Goal: Navigation & Orientation: Find specific page/section

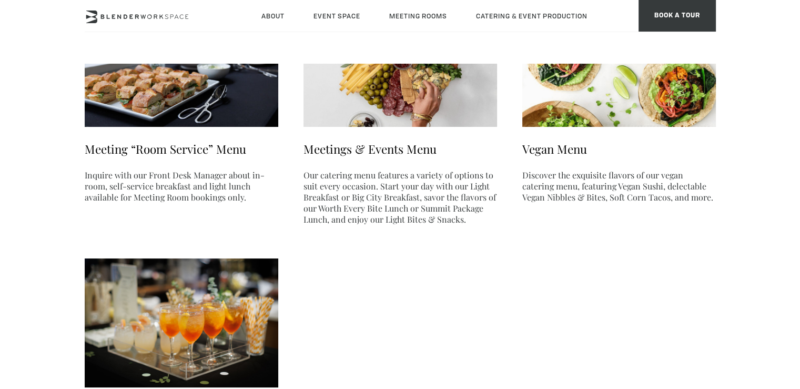
click at [521, 257] on ul "Meeting “Room Service” Menu Inquire with our Front Desk Manager about in-room, …" at bounding box center [401, 229] width 632 height 463
drag, startPoint x: 532, startPoint y: 313, endPoint x: 531, endPoint y: 304, distance: 9.0
click at [531, 311] on ul "Meeting “Room Service” Menu Inquire with our Front Desk Manager about in-room, …" at bounding box center [401, 229] width 632 height 463
click at [467, 58] on header "About Neighborhood Global Collective Journal Event Space The Auditorium Event S…" at bounding box center [400, 31] width 800 height 63
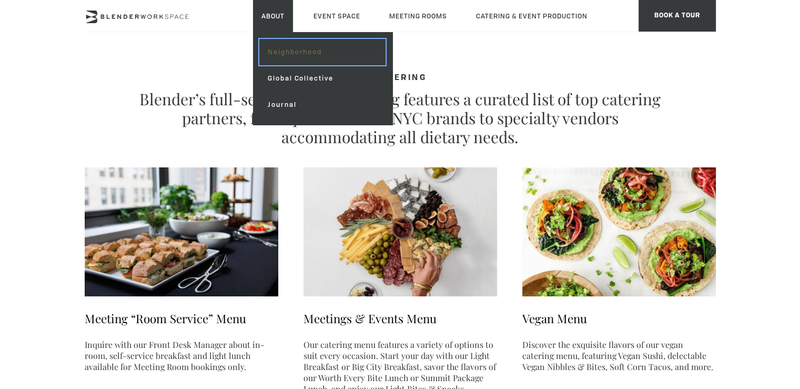
click at [284, 45] on link "Neighborhood" at bounding box center [322, 52] width 126 height 26
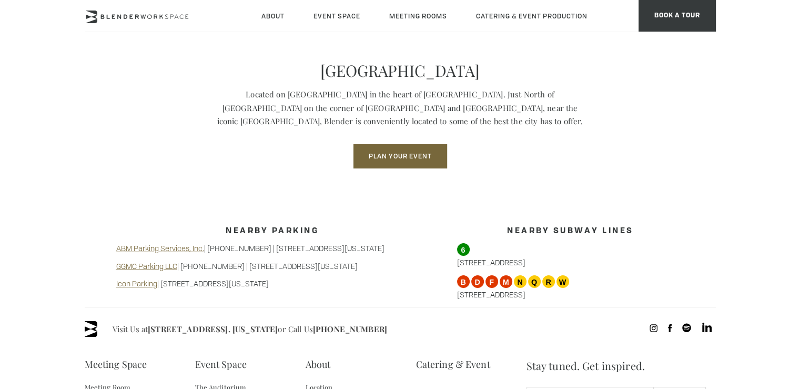
scroll to position [794, 0]
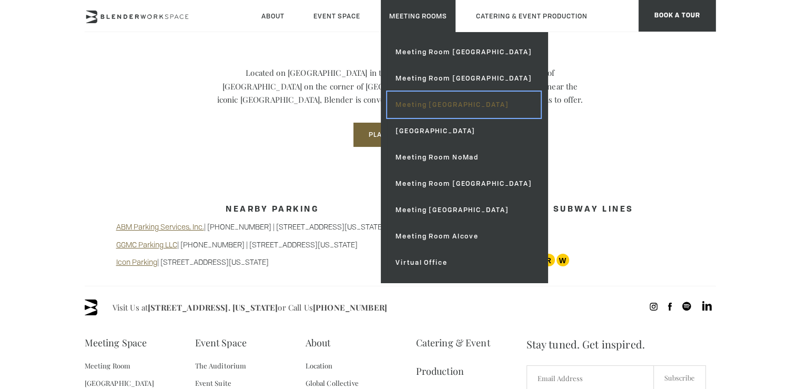
click at [483, 107] on link "Meeting [GEOGRAPHIC_DATA]" at bounding box center [463, 105] width 153 height 26
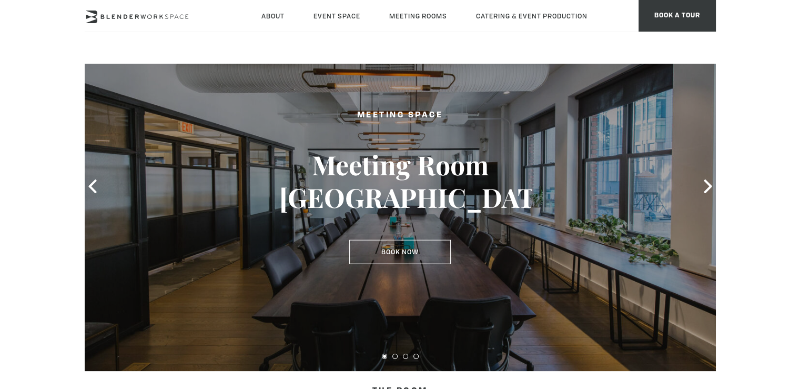
scroll to position [89, 0]
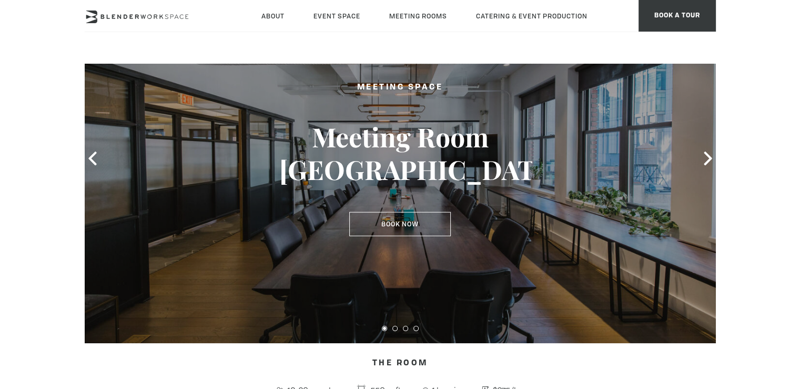
drag, startPoint x: 804, startPoint y: 62, endPoint x: 807, endPoint y: 83, distance: 21.8
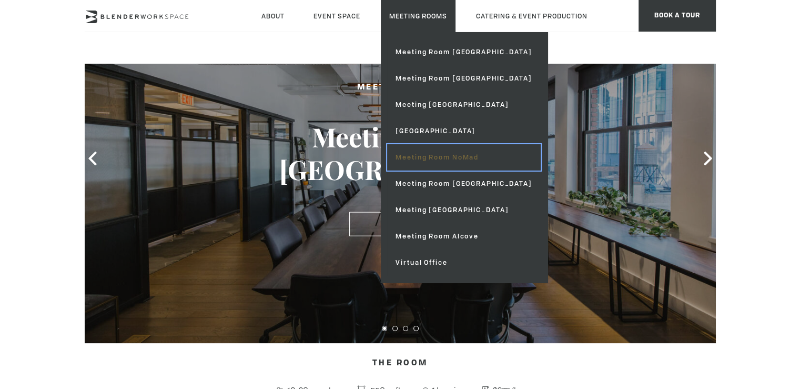
click at [467, 157] on link "Meeting Room NoMad" at bounding box center [463, 157] width 153 height 26
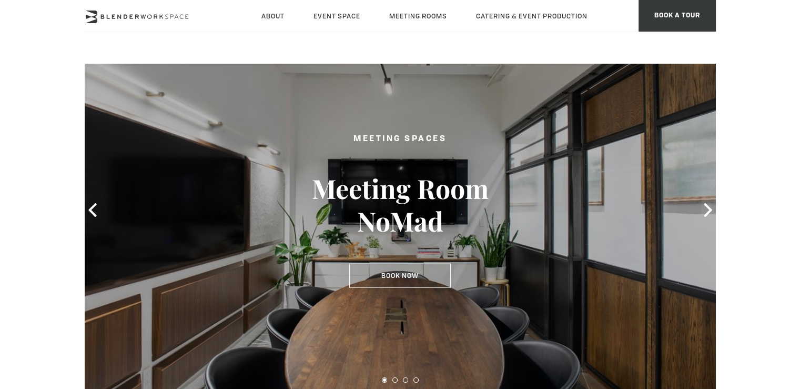
scroll to position [82, 0]
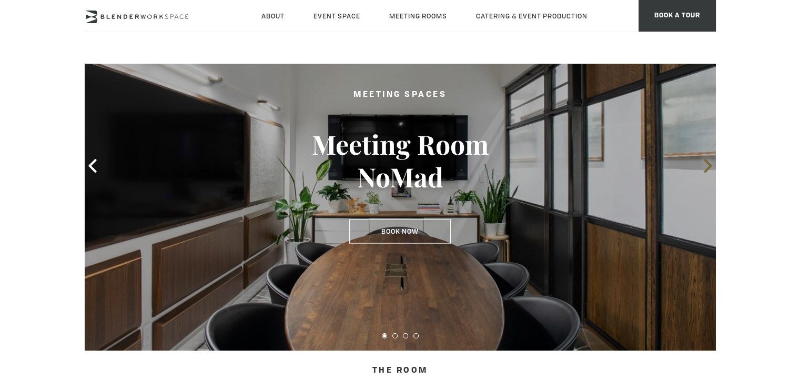
click at [705, 165] on icon at bounding box center [709, 166] width 14 height 14
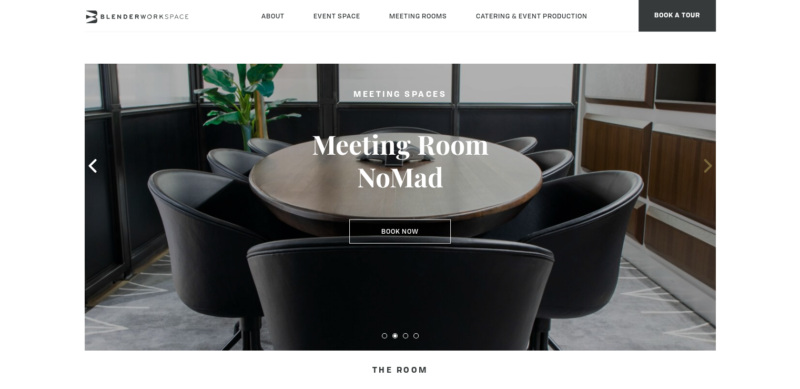
click at [705, 165] on icon at bounding box center [709, 166] width 14 height 14
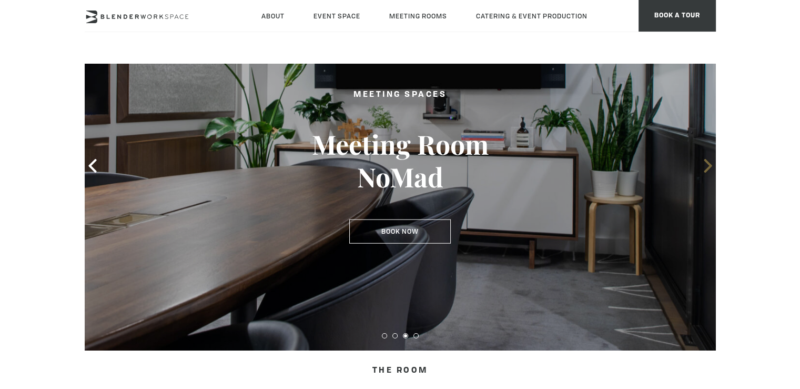
click at [705, 165] on icon at bounding box center [709, 166] width 14 height 14
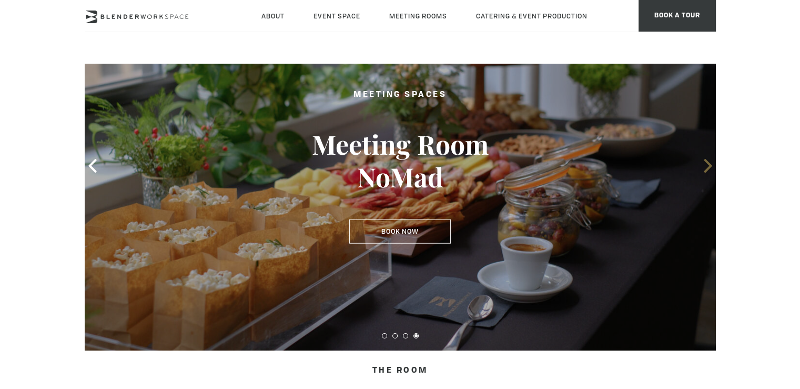
click at [705, 165] on icon at bounding box center [709, 166] width 14 height 14
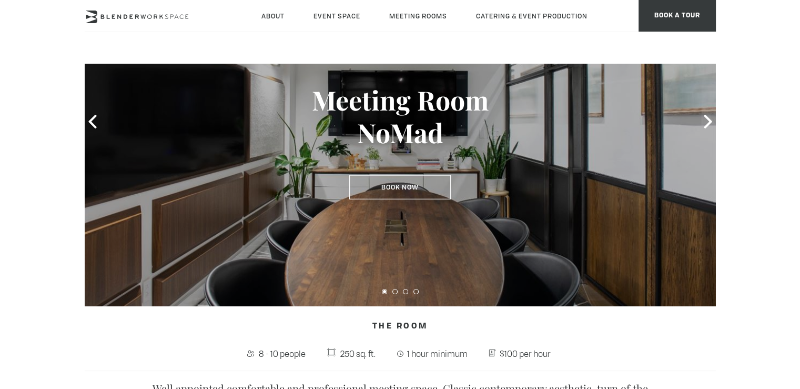
scroll to position [73, 0]
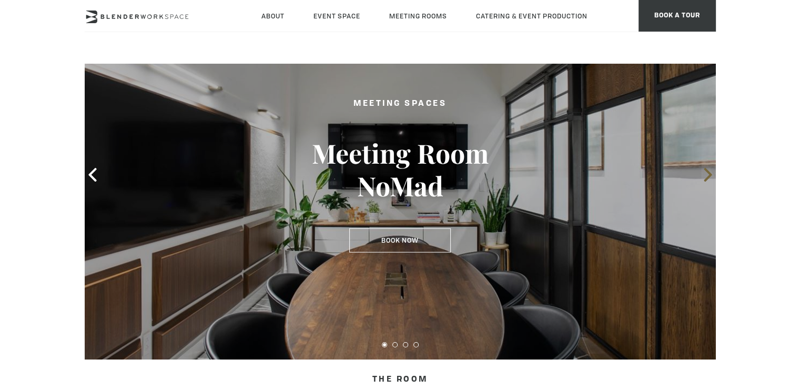
click at [709, 171] on icon at bounding box center [709, 175] width 14 height 14
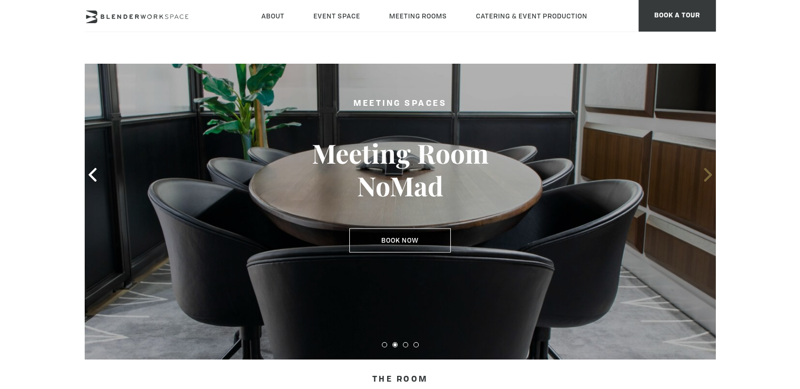
click at [709, 171] on icon at bounding box center [709, 175] width 14 height 14
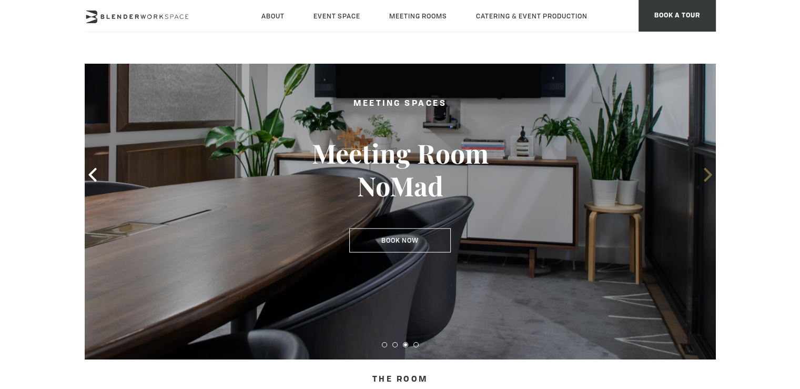
click at [709, 171] on icon at bounding box center [709, 175] width 14 height 14
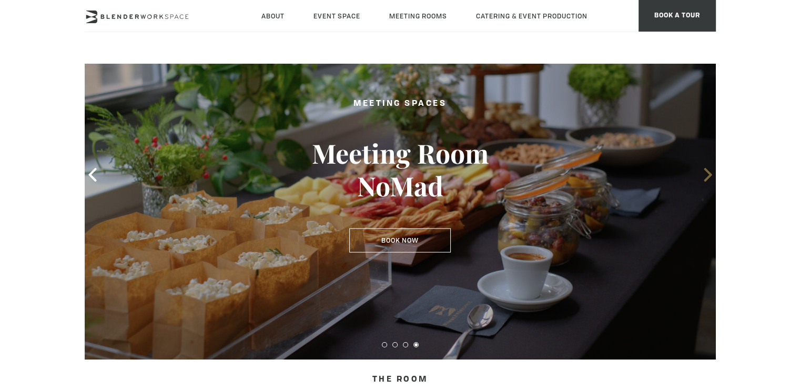
click at [706, 175] on icon at bounding box center [709, 175] width 14 height 14
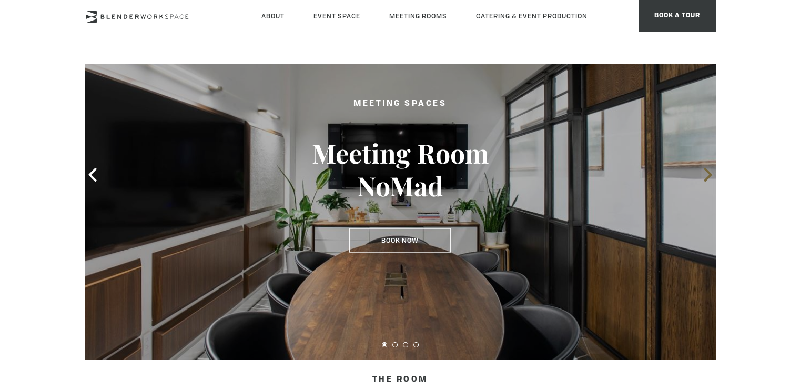
click at [705, 172] on icon at bounding box center [709, 175] width 14 height 14
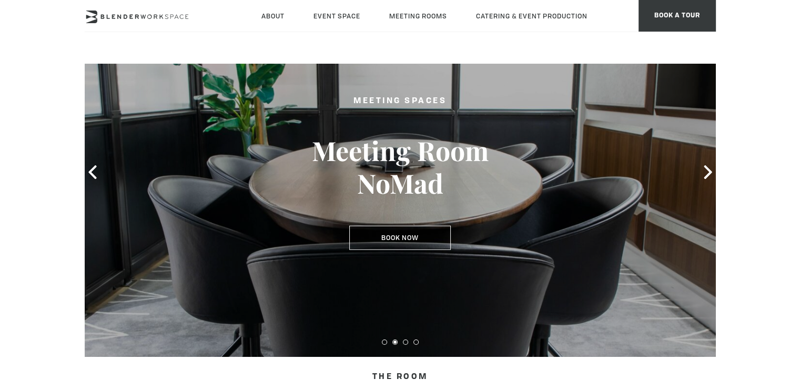
scroll to position [68, 0]
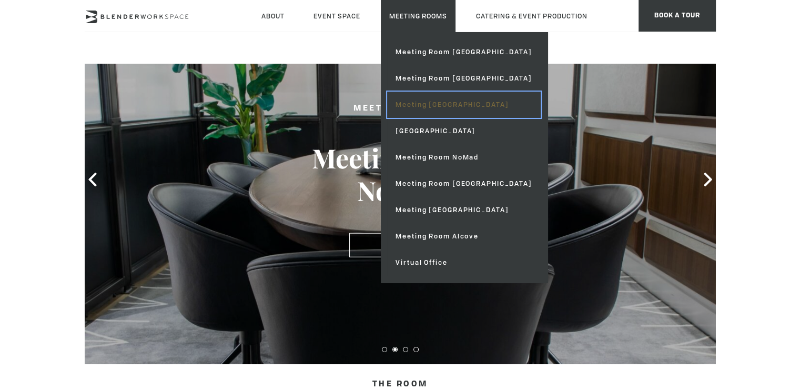
click at [456, 106] on link "Meeting [GEOGRAPHIC_DATA]" at bounding box center [463, 105] width 153 height 26
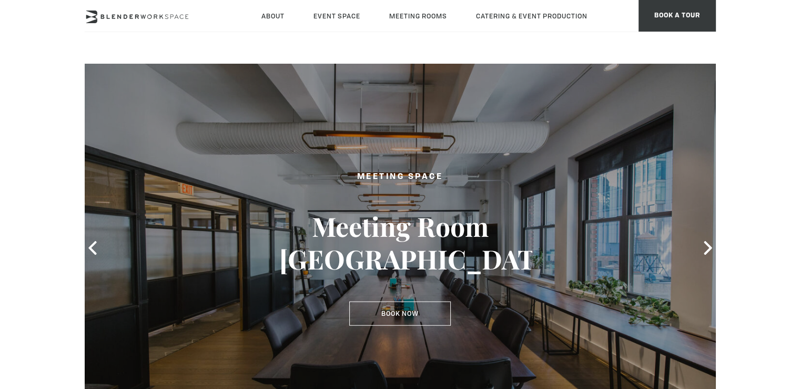
scroll to position [95, 0]
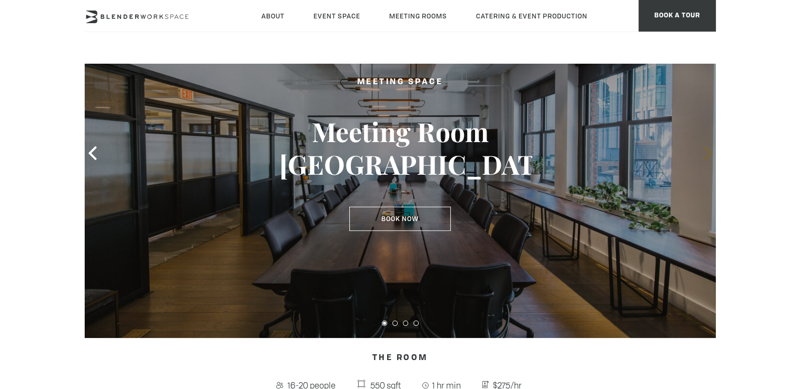
click at [708, 148] on icon at bounding box center [708, 153] width 8 height 14
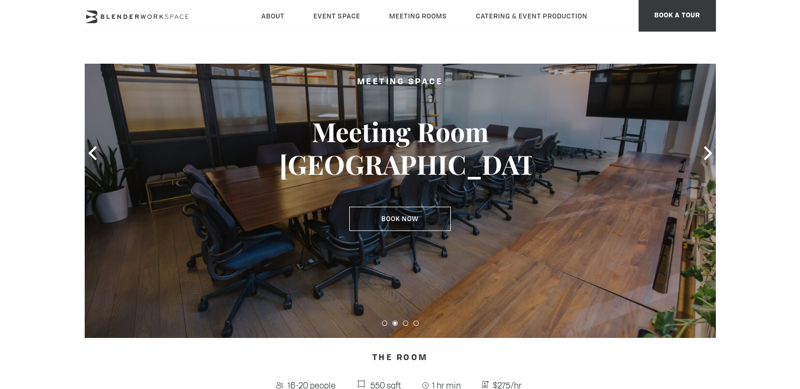
drag, startPoint x: 709, startPoint y: 150, endPoint x: 702, endPoint y: 194, distance: 44.4
click at [702, 194] on div at bounding box center [401, 152] width 632 height 369
click at [707, 147] on icon at bounding box center [709, 153] width 14 height 14
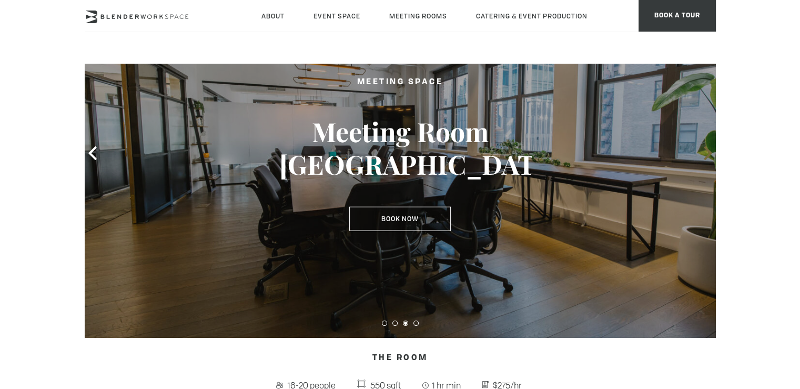
click at [707, 150] on icon at bounding box center [708, 153] width 8 height 14
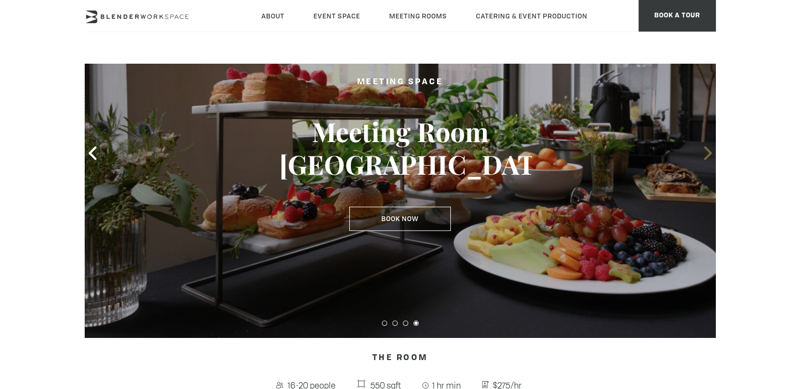
click at [708, 151] on icon at bounding box center [708, 153] width 8 height 14
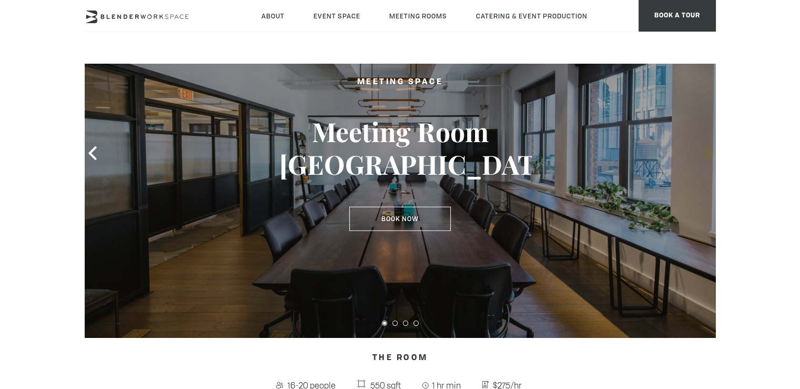
click at [708, 151] on icon at bounding box center [708, 153] width 8 height 14
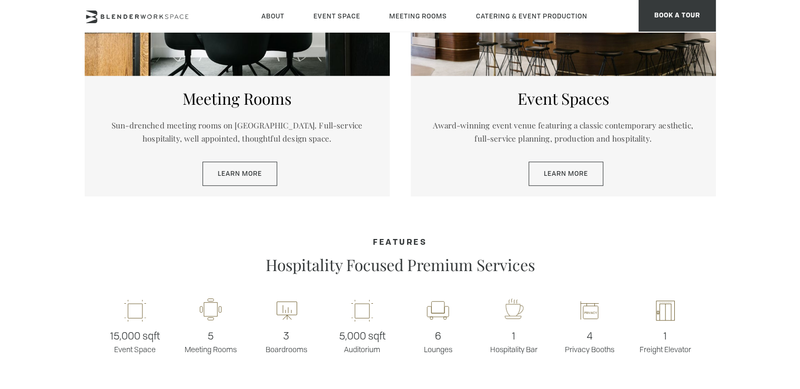
scroll to position [629, 0]
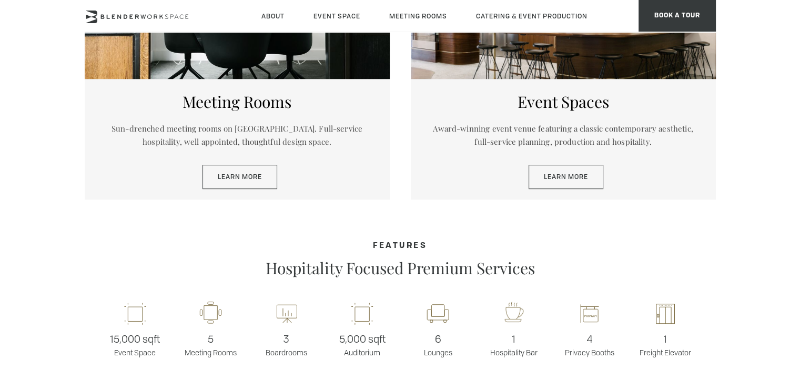
click at [445, 297] on div "15,000 sqft Event Space 5 Meeting Rooms 3 Boardrooms 5,000 sqft Auditorium 6 Lo…" at bounding box center [401, 329] width 632 height 88
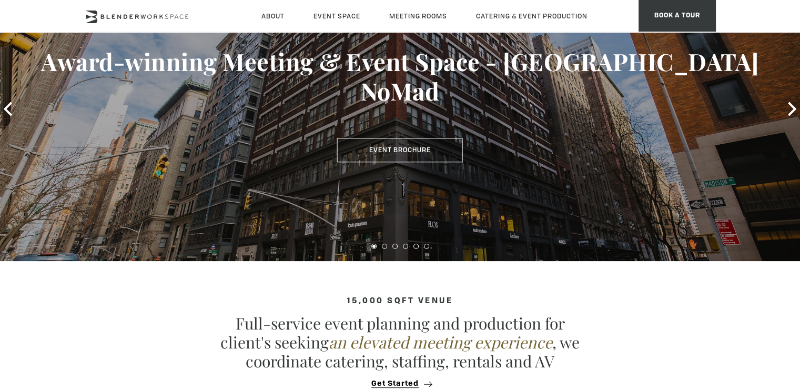
scroll to position [139, 0]
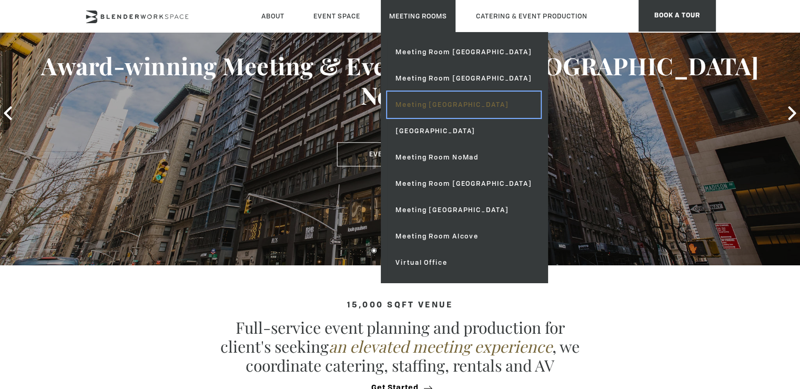
click at [439, 103] on link "Meeting [GEOGRAPHIC_DATA]" at bounding box center [463, 105] width 153 height 26
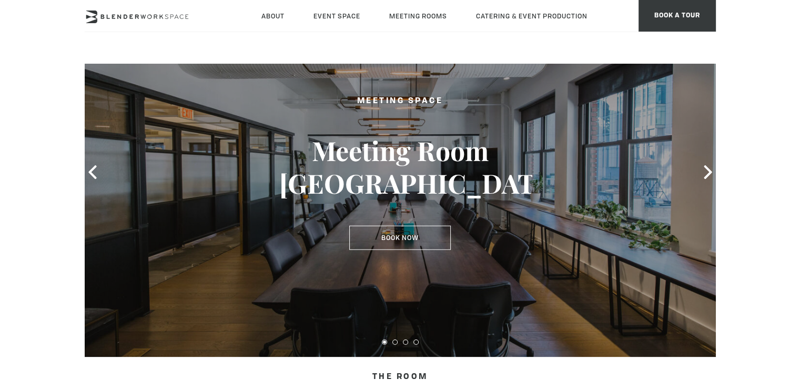
drag, startPoint x: 0, startPoint y: 0, endPoint x: 806, endPoint y: 87, distance: 810.4
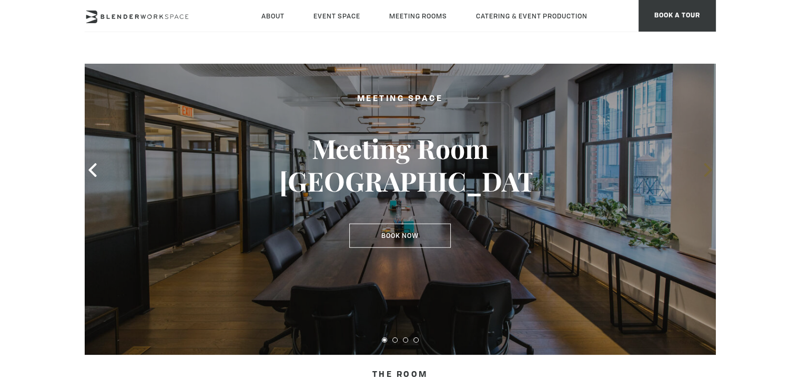
click at [705, 169] on icon at bounding box center [709, 170] width 14 height 14
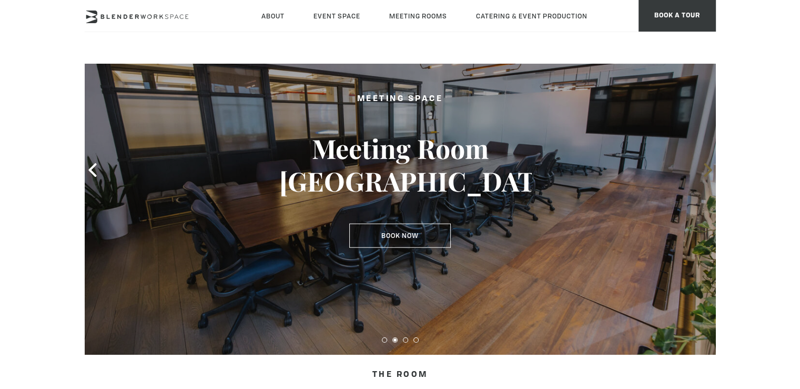
click at [703, 174] on icon at bounding box center [709, 170] width 14 height 14
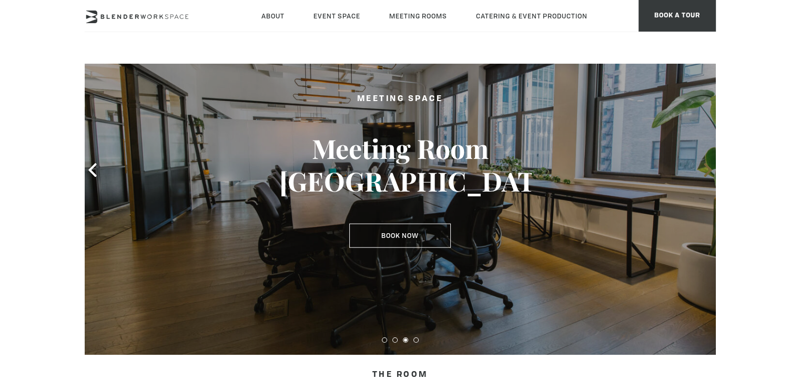
click at [709, 171] on icon at bounding box center [708, 170] width 8 height 14
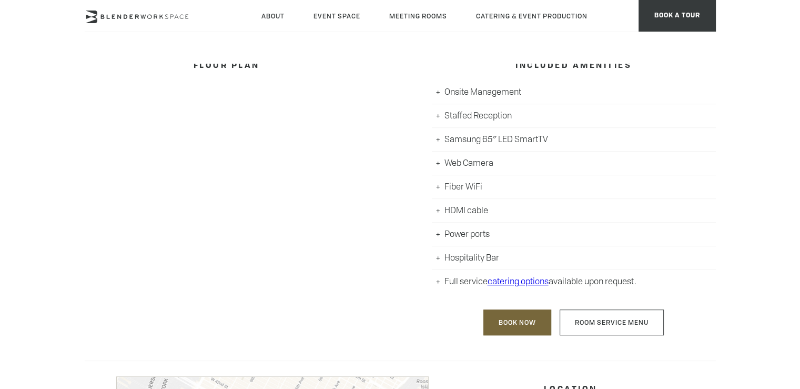
scroll to position [525, 0]
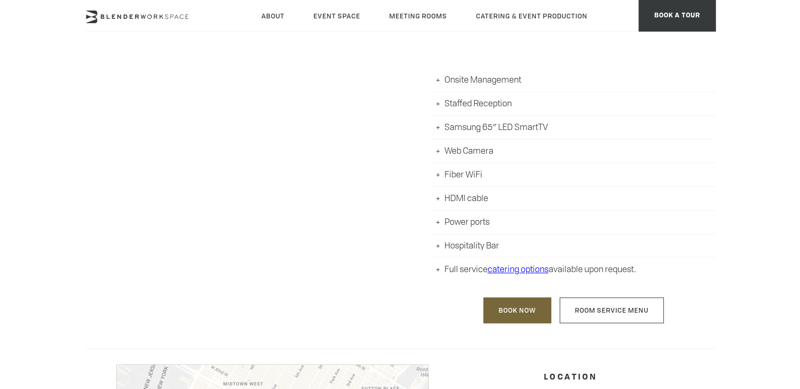
click at [361, 108] on div "FLOOR PLAN" at bounding box center [227, 183] width 284 height 298
click at [232, 97] on div "FLOOR PLAN" at bounding box center [227, 183] width 284 height 298
click at [774, 9] on header "About Neighborhood Global Collective Journal Event Space The Auditorium Event S…" at bounding box center [400, 31] width 800 height 63
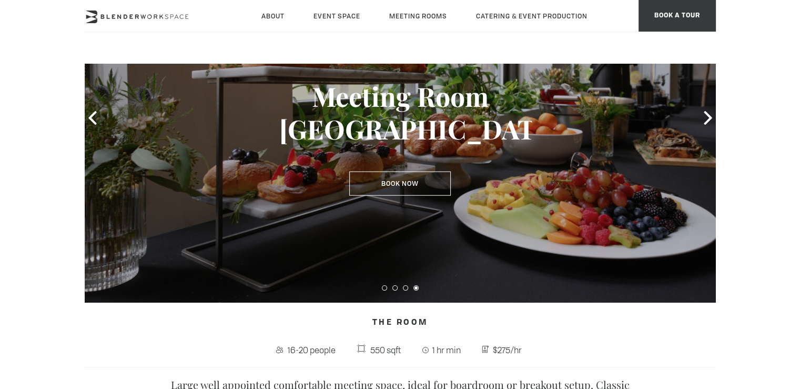
scroll to position [0, 0]
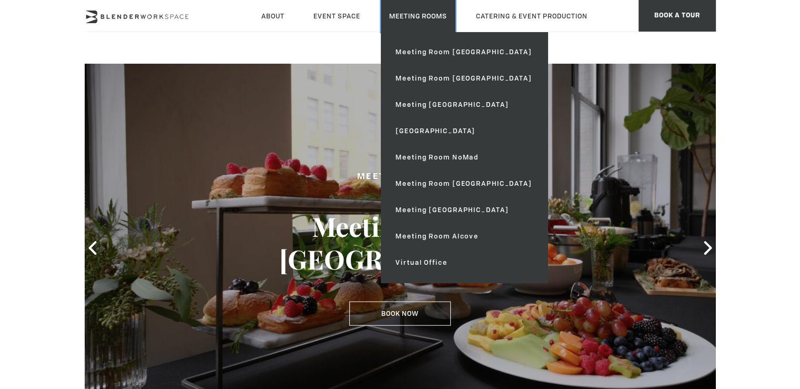
click at [405, 19] on link "Meeting Rooms" at bounding box center [418, 16] width 75 height 32
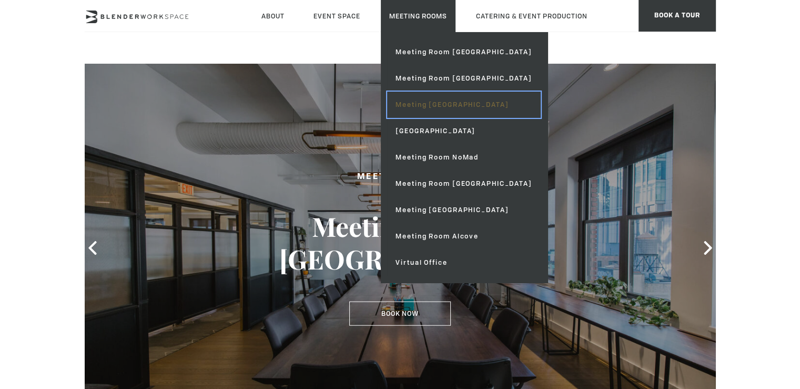
click at [456, 107] on link "Meeting [GEOGRAPHIC_DATA]" at bounding box center [463, 105] width 153 height 26
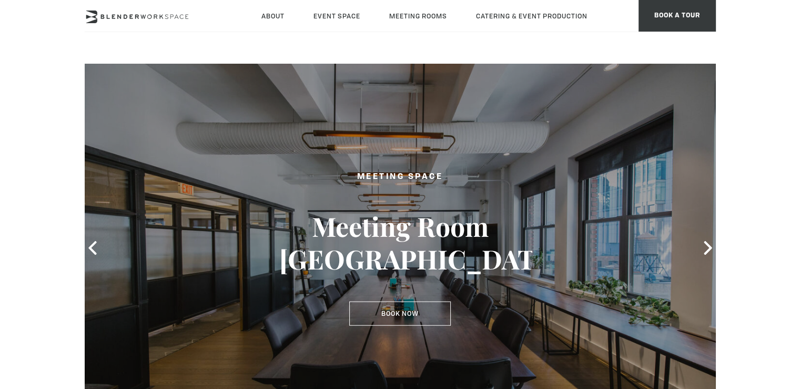
scroll to position [57, 0]
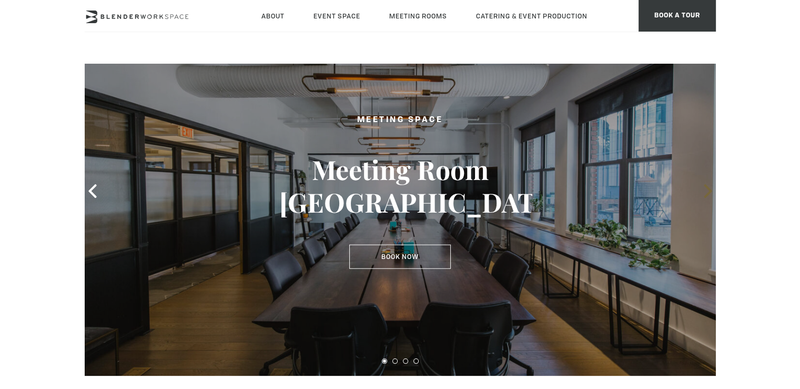
click at [713, 189] on icon at bounding box center [709, 191] width 14 height 14
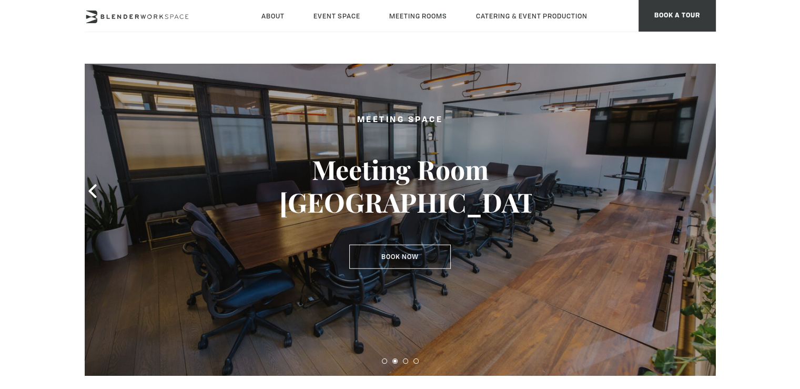
click at [707, 194] on icon at bounding box center [708, 191] width 8 height 14
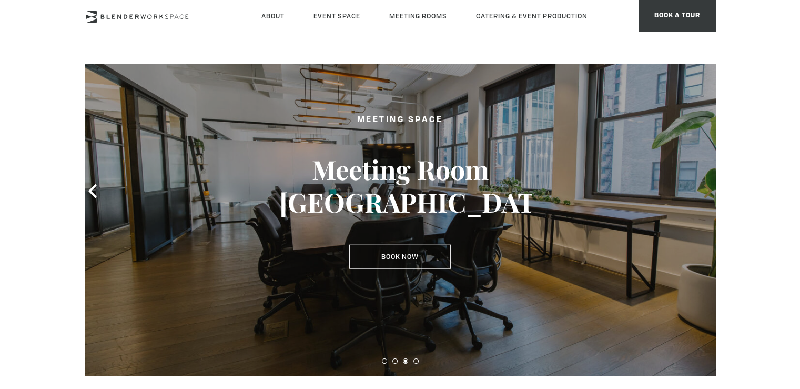
click at [707, 194] on icon at bounding box center [708, 191] width 8 height 14
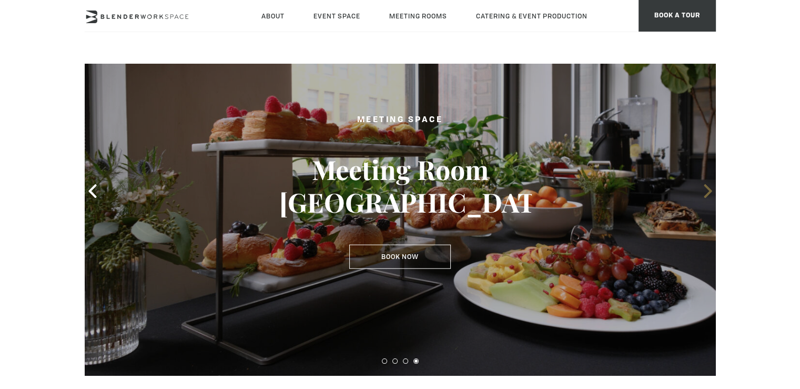
click at [707, 194] on icon at bounding box center [708, 191] width 8 height 14
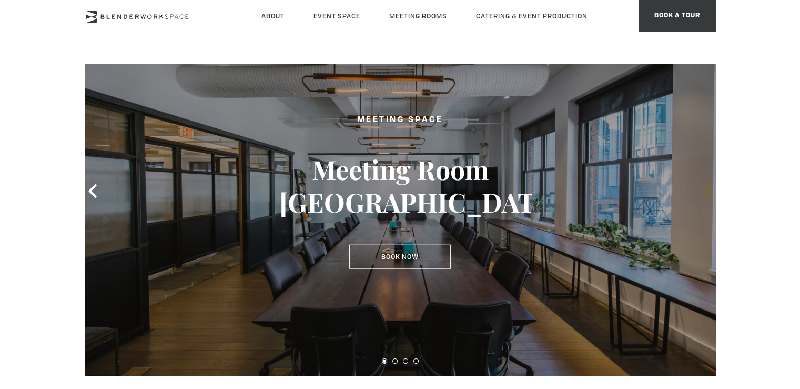
click at [707, 194] on icon at bounding box center [708, 191] width 8 height 14
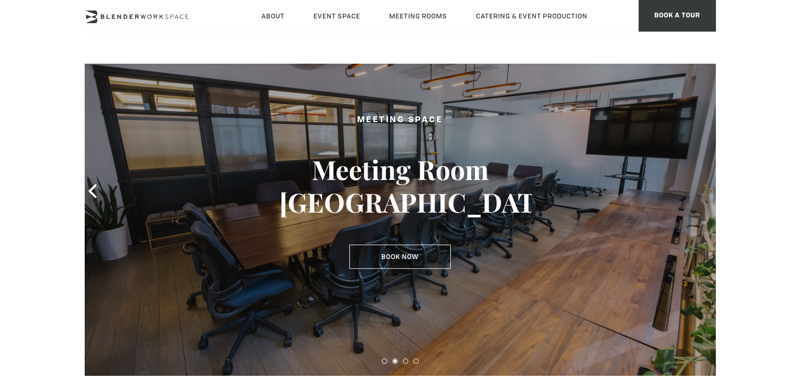
click at [707, 194] on icon at bounding box center [708, 191] width 8 height 14
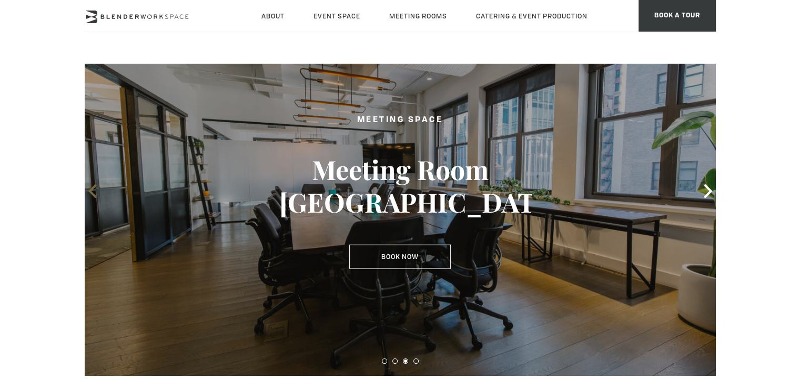
click at [95, 194] on icon at bounding box center [93, 191] width 14 height 14
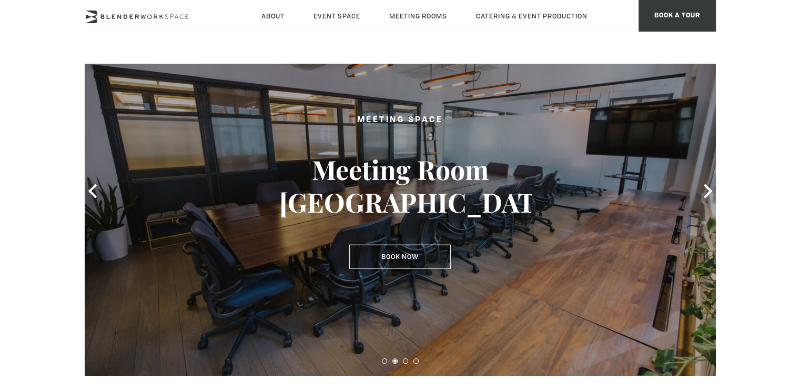
click at [699, 194] on div at bounding box center [401, 190] width 632 height 369
click at [706, 189] on icon at bounding box center [709, 191] width 14 height 14
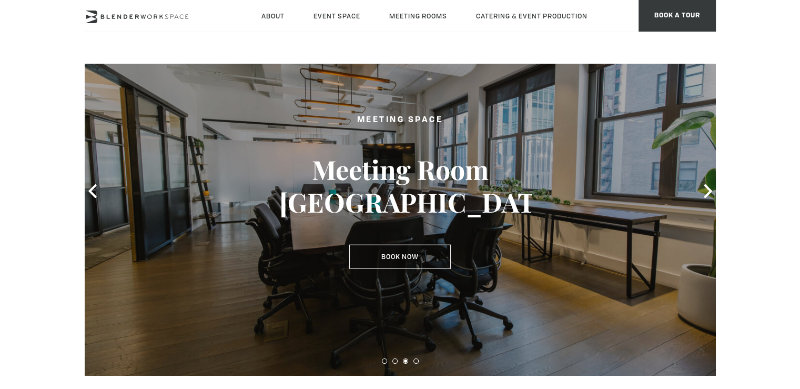
drag, startPoint x: 785, startPoint y: 45, endPoint x: 792, endPoint y: 47, distance: 7.2
click at [785, 45] on header "About Neighborhood Global Collective Journal Event Space The Auditorium Event S…" at bounding box center [400, 31] width 800 height 63
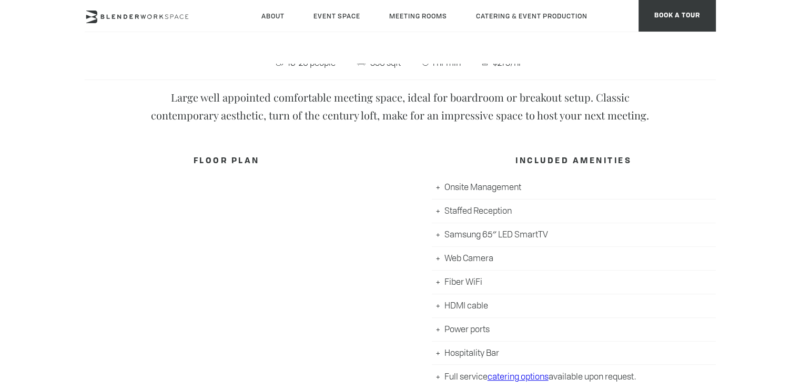
scroll to position [407, 0]
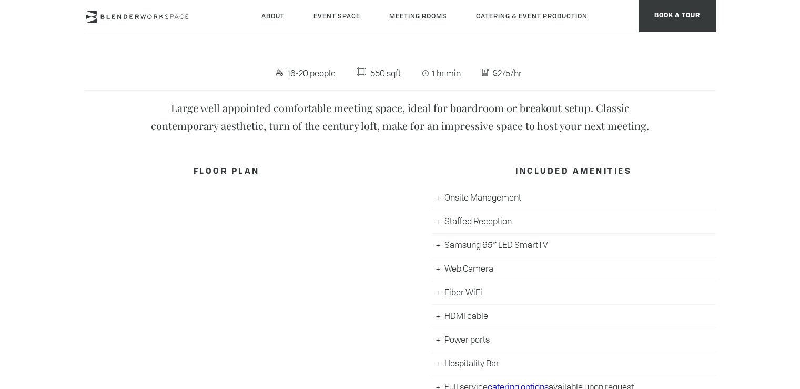
click at [690, 168] on h4 "INCLUDED AMENITIES" at bounding box center [574, 172] width 284 height 20
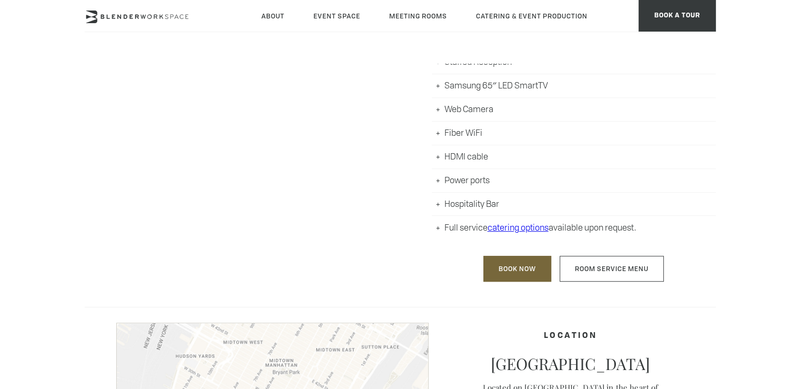
scroll to position [575, 0]
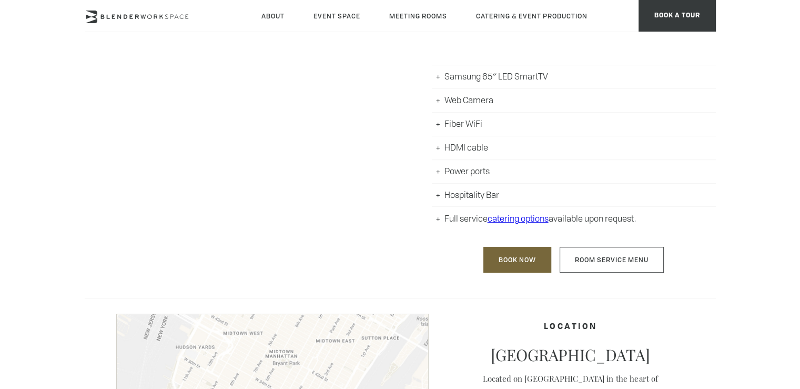
click at [242, 79] on div "FLOOR PLAN" at bounding box center [227, 132] width 284 height 298
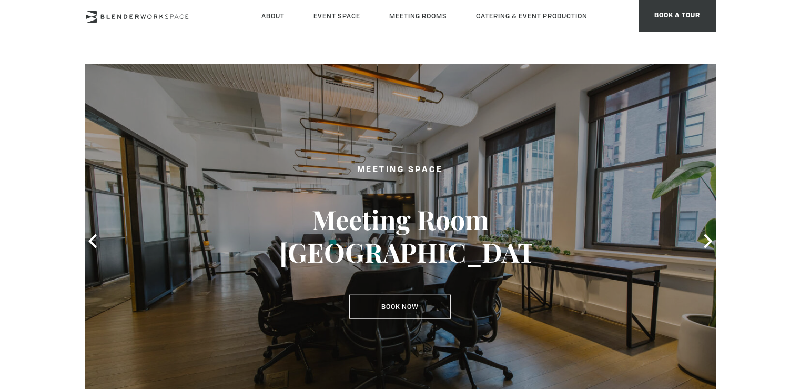
scroll to position [0, 0]
